Goal: Transaction & Acquisition: Purchase product/service

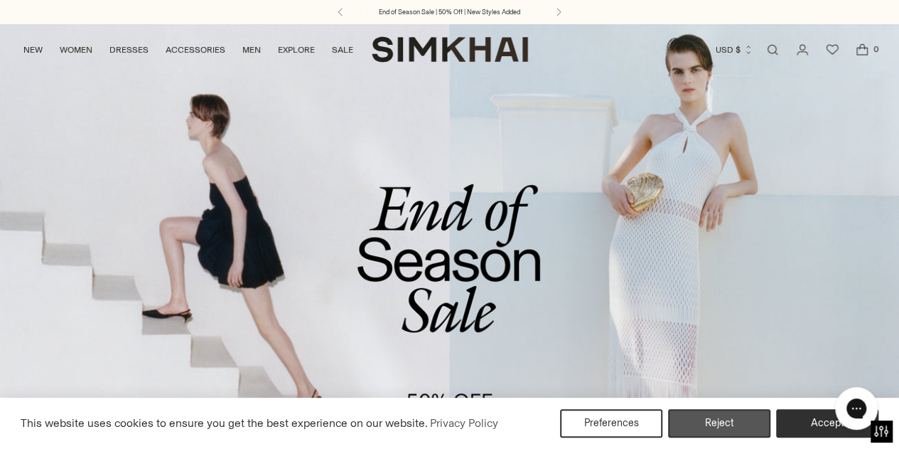
scroll to position [9, 0]
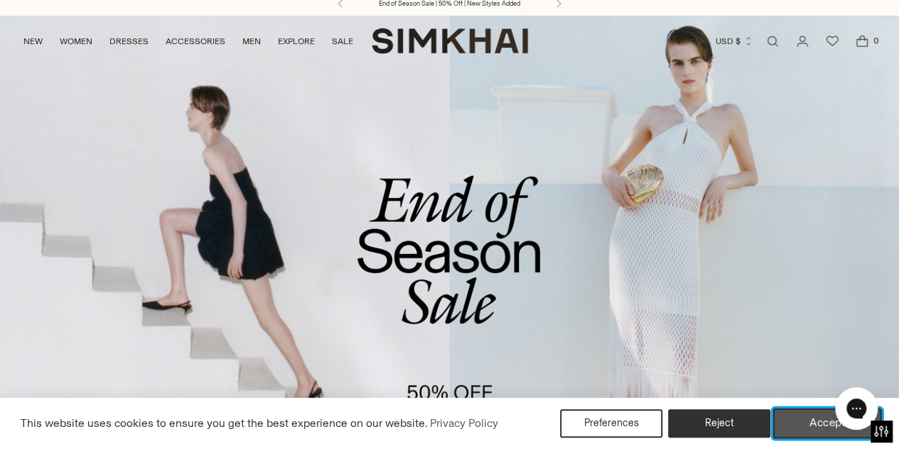
click at [803, 423] on button "Accept" at bounding box center [828, 423] width 109 height 30
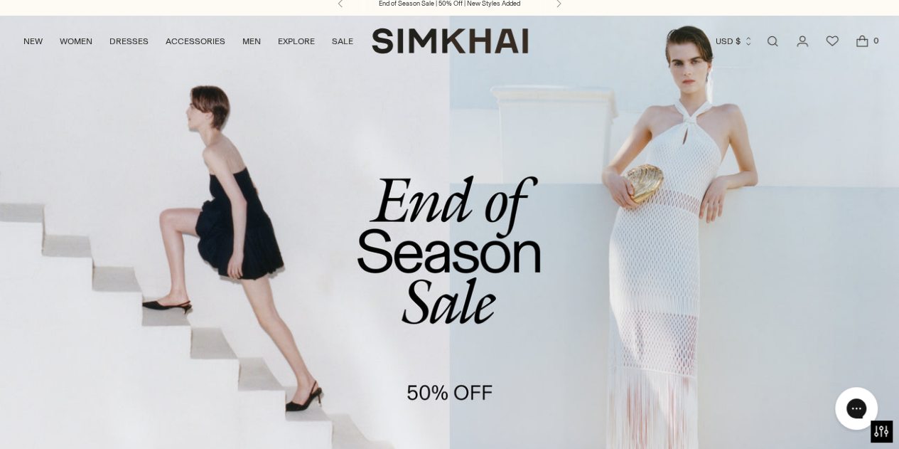
scroll to position [235, 0]
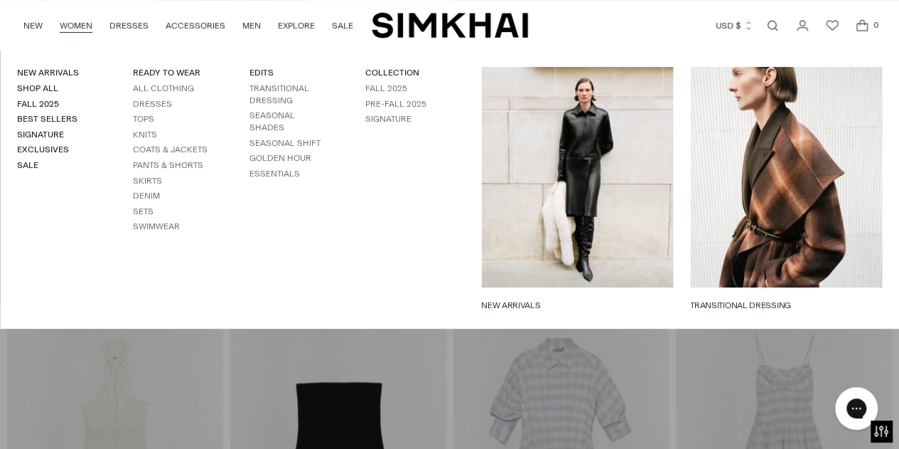
click at [82, 18] on link "WOMEN" at bounding box center [76, 25] width 33 height 31
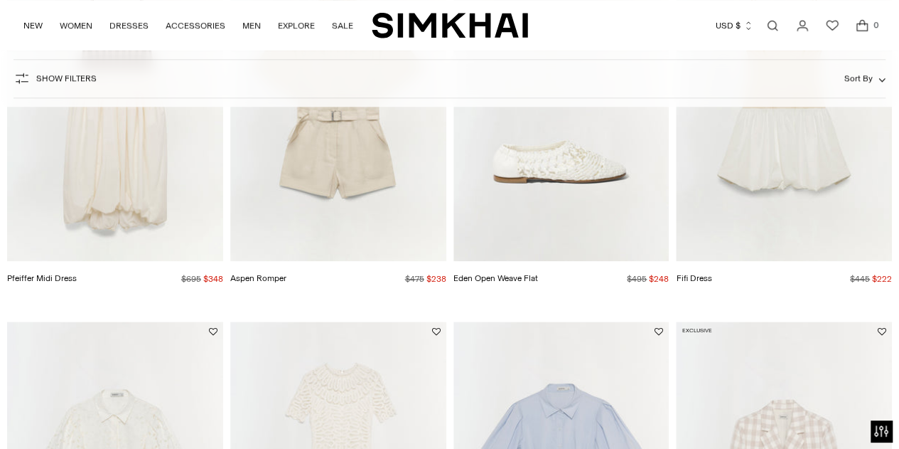
scroll to position [501, 0]
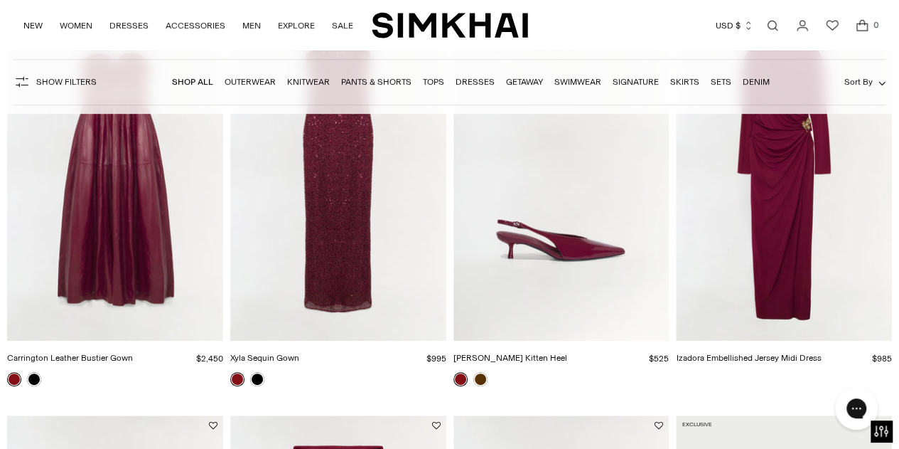
scroll to position [189, 0]
drag, startPoint x: 365, startPoint y: 230, endPoint x: 317, endPoint y: 392, distance: 168.3
click at [317, 392] on div at bounding box center [338, 384] width 216 height 26
click at [257, 379] on link at bounding box center [257, 378] width 14 height 14
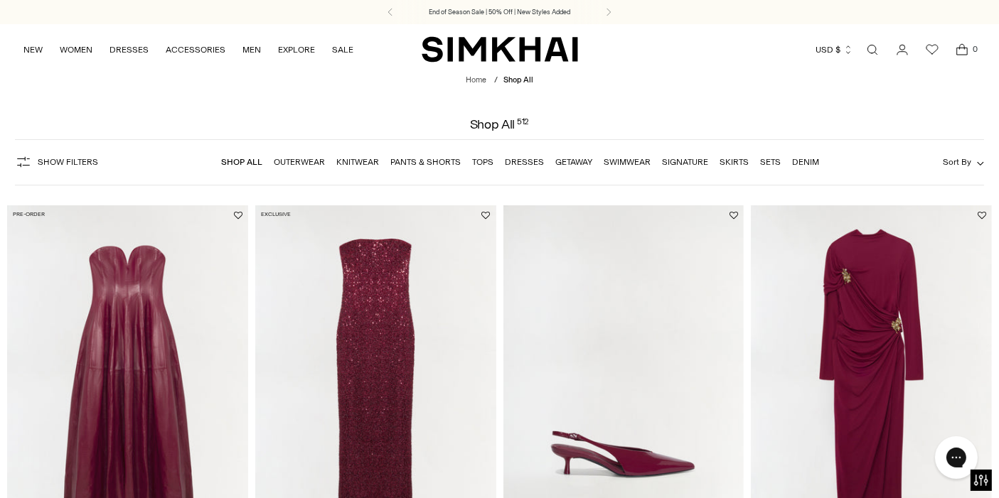
scroll to position [1710, 0]
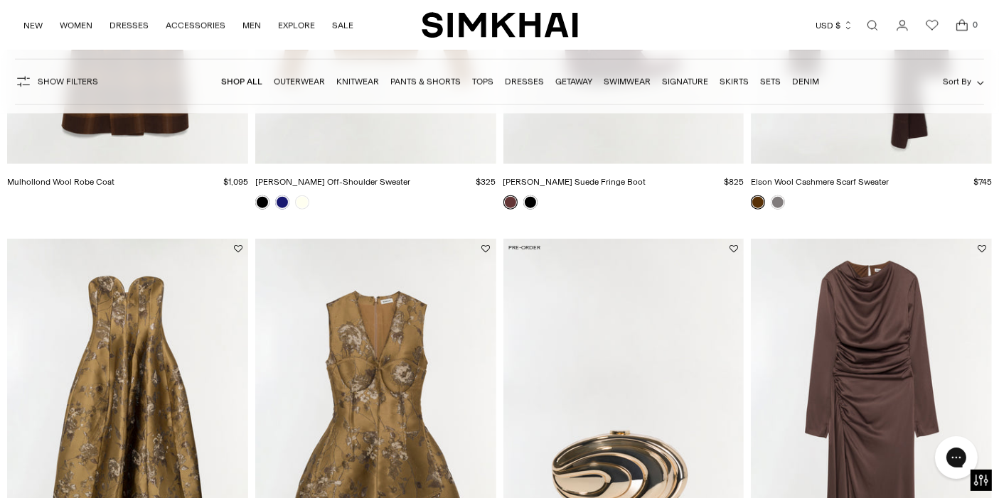
drag, startPoint x: 633, startPoint y: 224, endPoint x: 642, endPoint y: 226, distance: 9.5
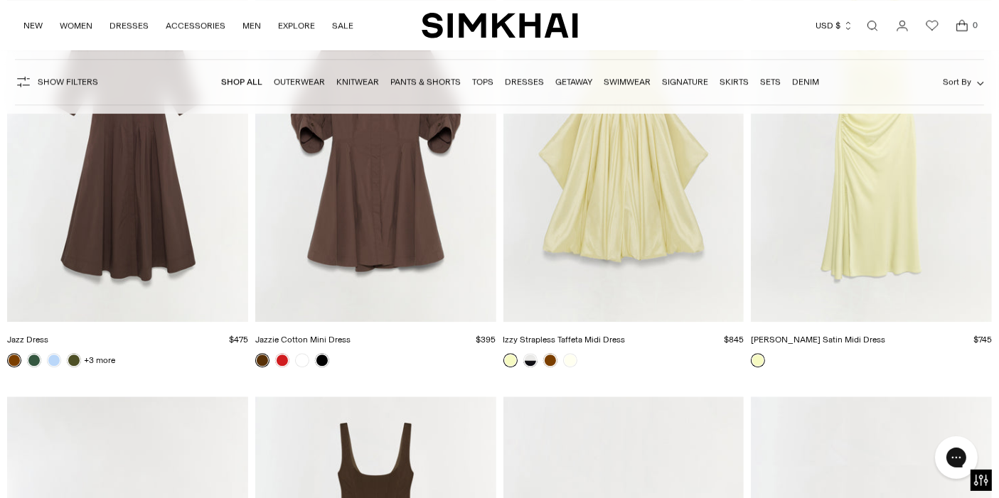
scroll to position [14806, 0]
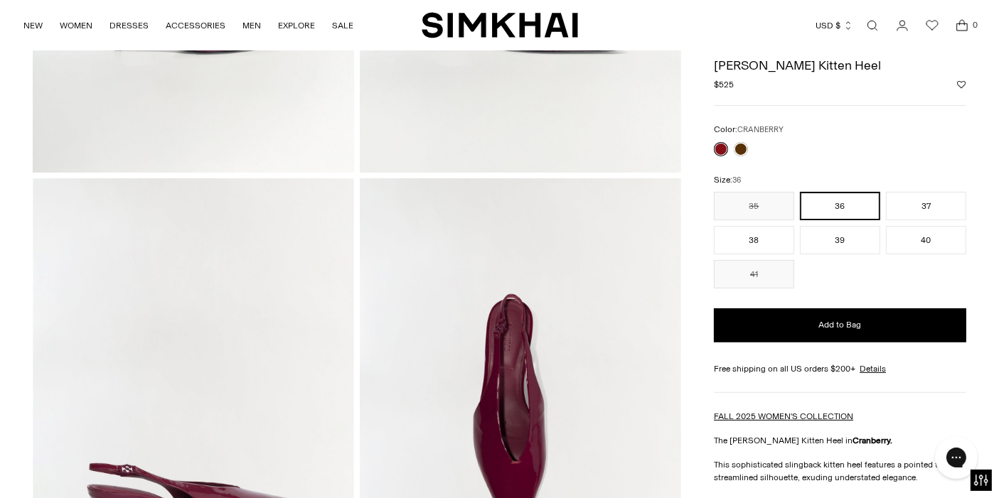
scroll to position [411, 0]
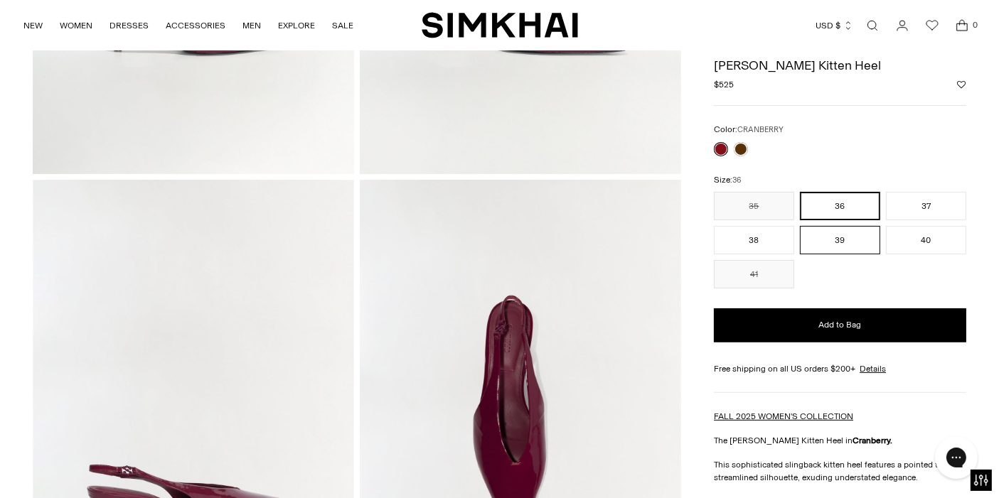
click at [860, 240] on button "39" at bounding box center [840, 240] width 80 height 28
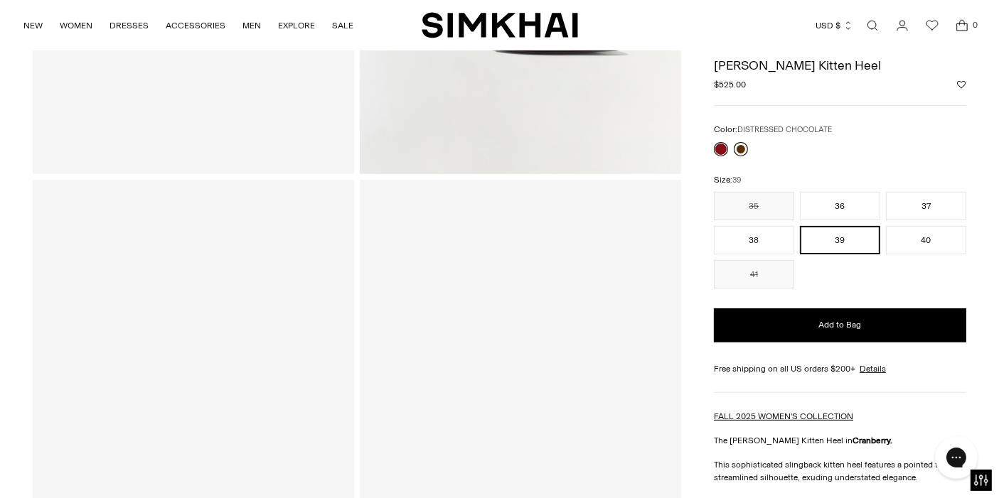
click at [740, 145] on link at bounding box center [741, 149] width 14 height 14
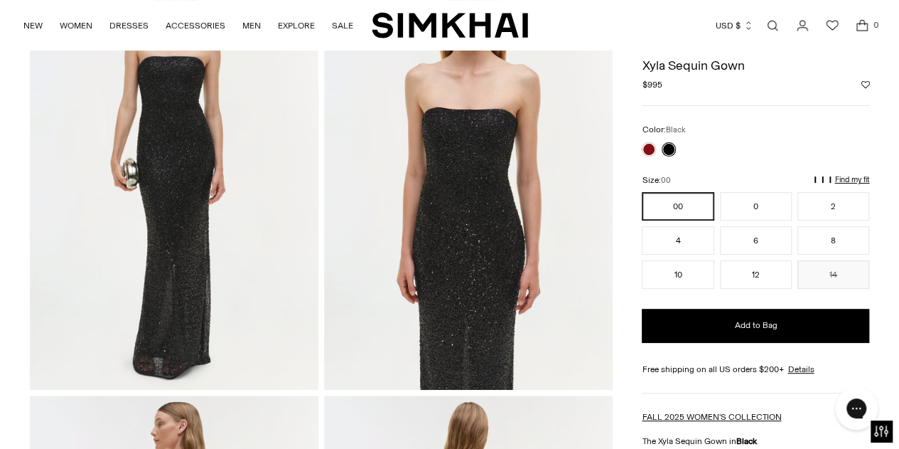
scroll to position [38, 0]
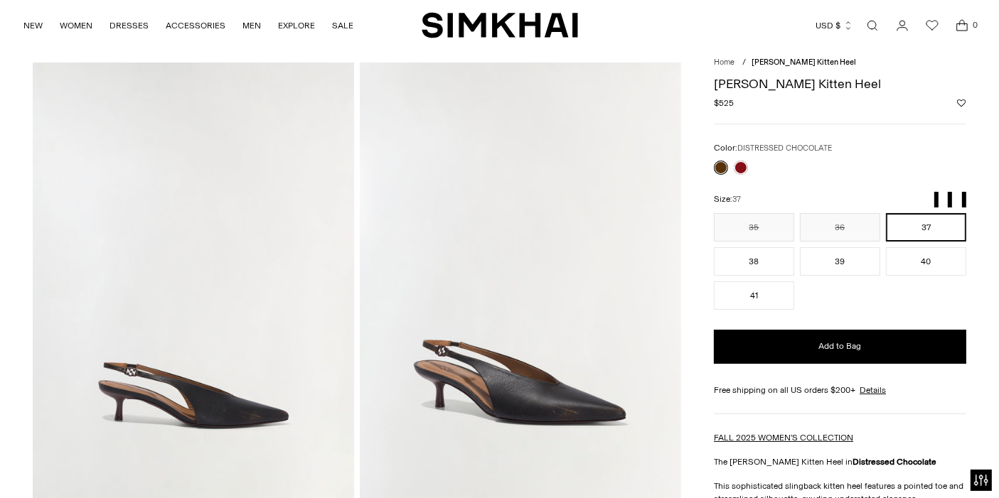
click at [721, 167] on link at bounding box center [721, 168] width 14 height 14
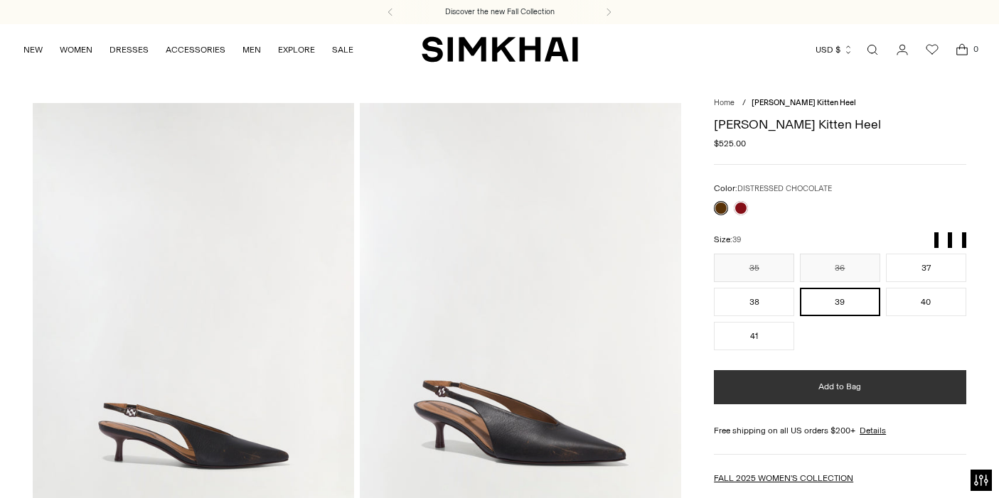
click at [828, 370] on button "Add to Bag" at bounding box center [840, 387] width 252 height 34
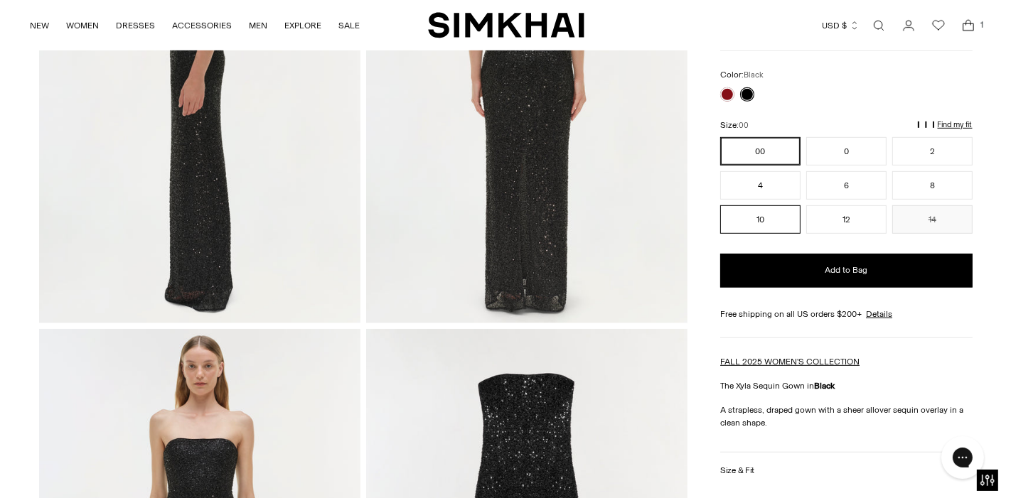
scroll to position [713, 0]
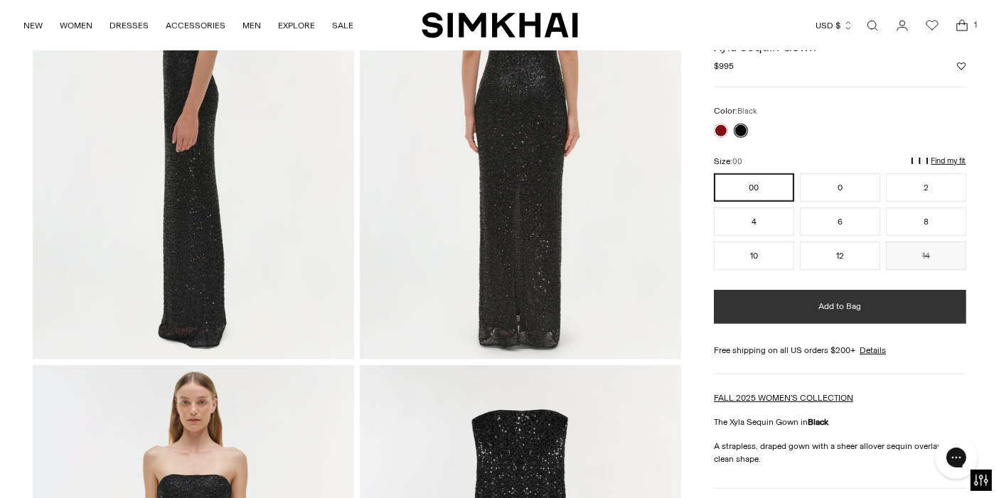
click at [812, 308] on button "Add to Bag" at bounding box center [840, 307] width 252 height 34
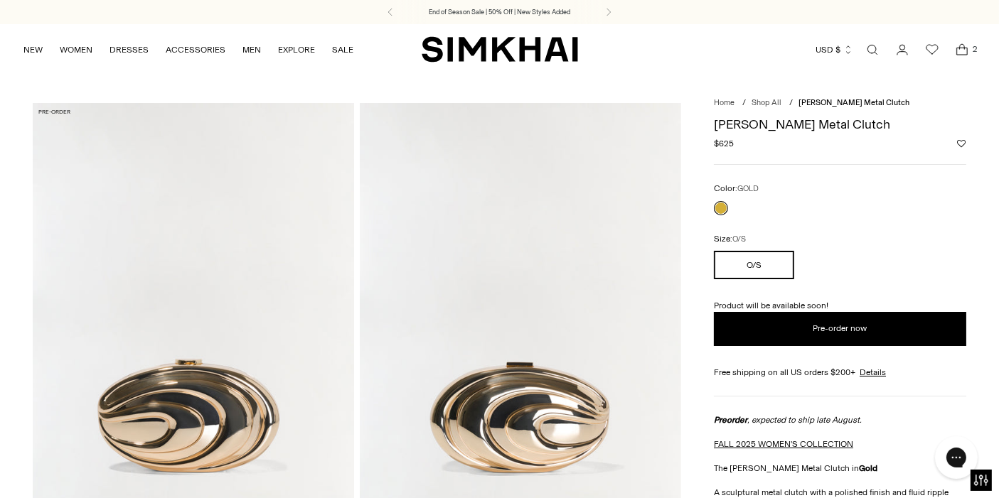
scroll to position [109, 0]
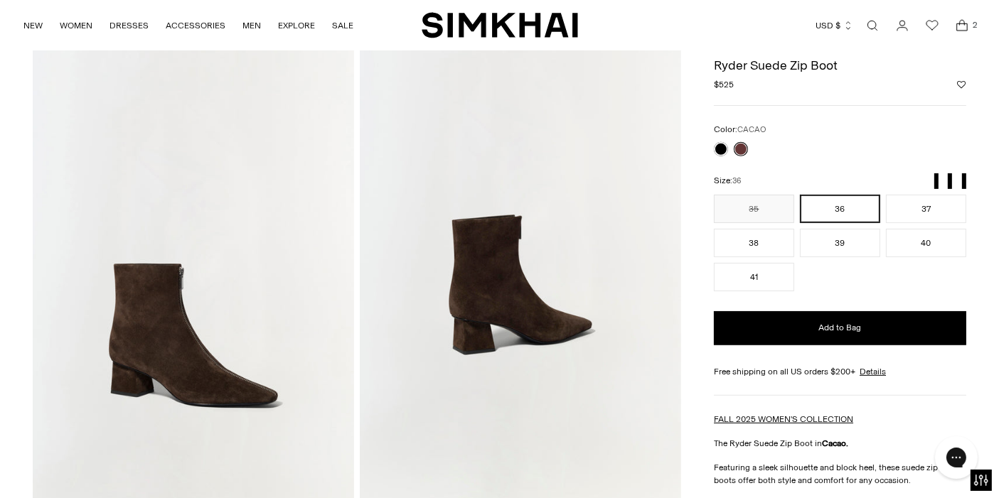
scroll to position [546, 0]
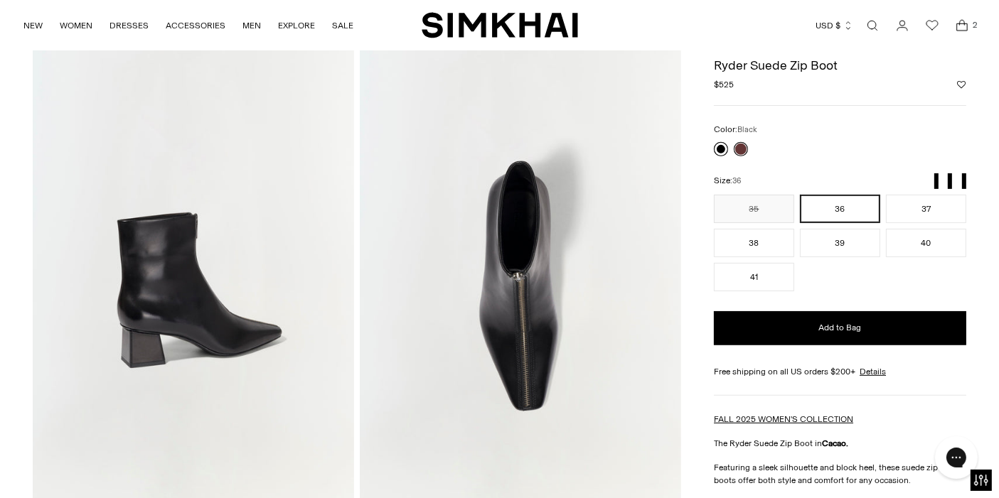
click at [718, 145] on link at bounding box center [721, 149] width 14 height 14
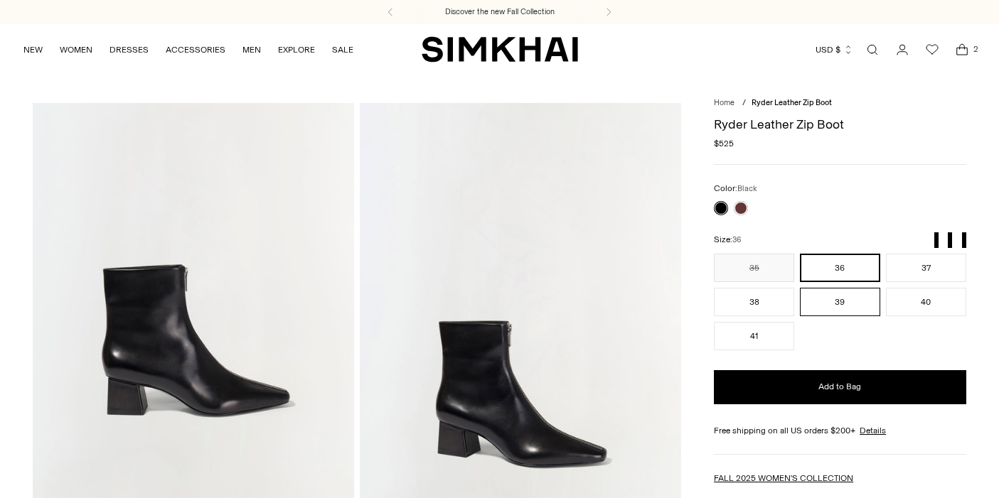
click at [857, 288] on button "39" at bounding box center [840, 302] width 80 height 28
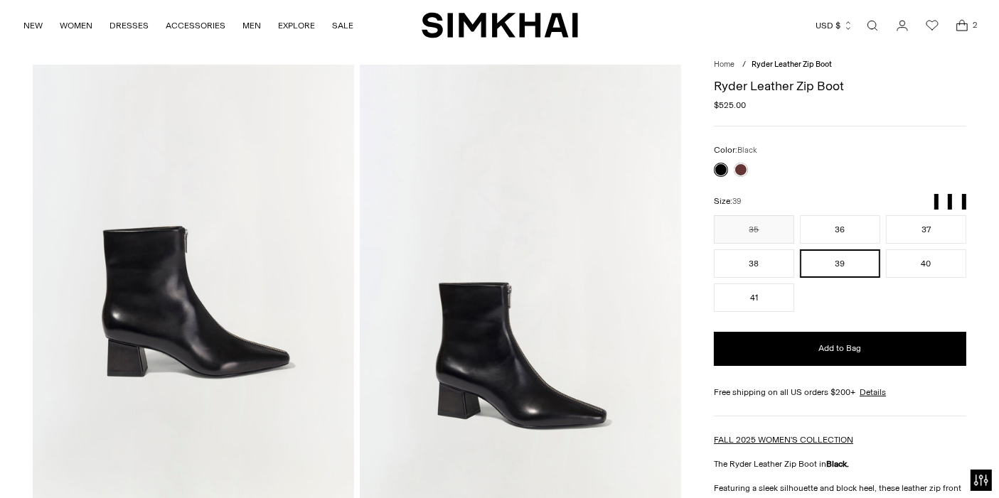
scroll to position [38, 0]
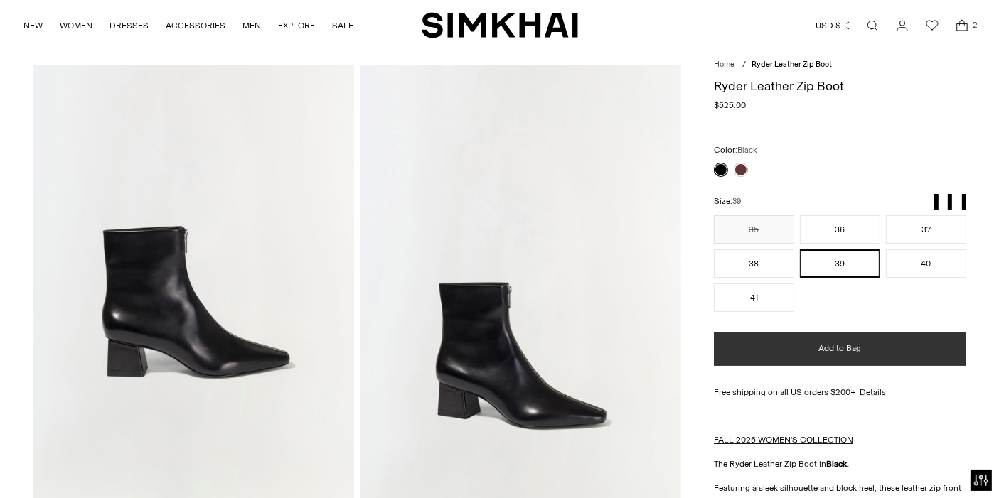
click at [858, 343] on span "Add to Bag" at bounding box center [839, 349] width 43 height 12
